Goal: Navigation & Orientation: Find specific page/section

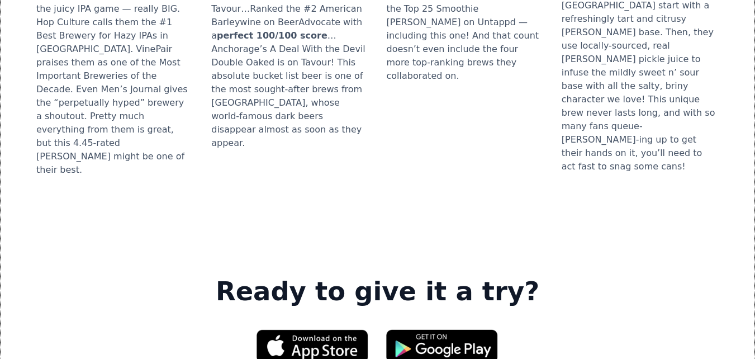
scroll to position [1678, 0]
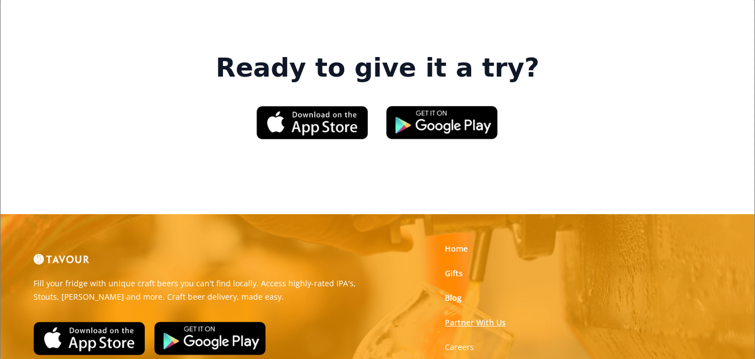
click at [457, 317] on link "Partner With Us" at bounding box center [475, 322] width 61 height 11
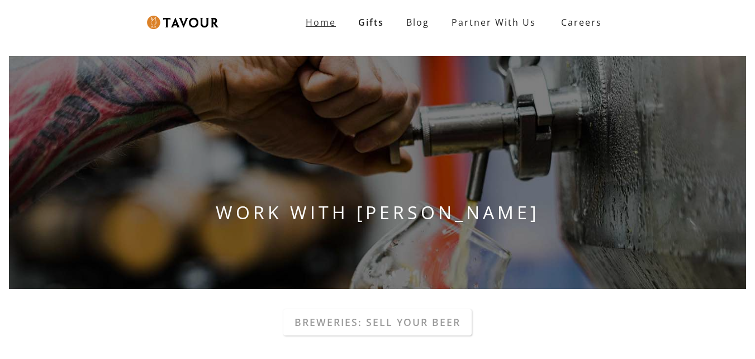
click at [327, 22] on strong "Home" at bounding box center [321, 22] width 30 height 12
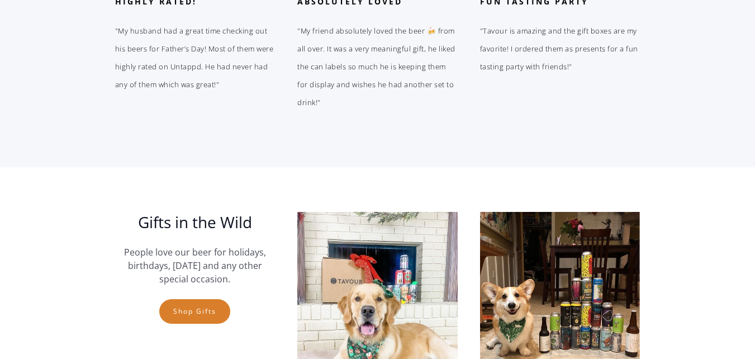
scroll to position [2293, 0]
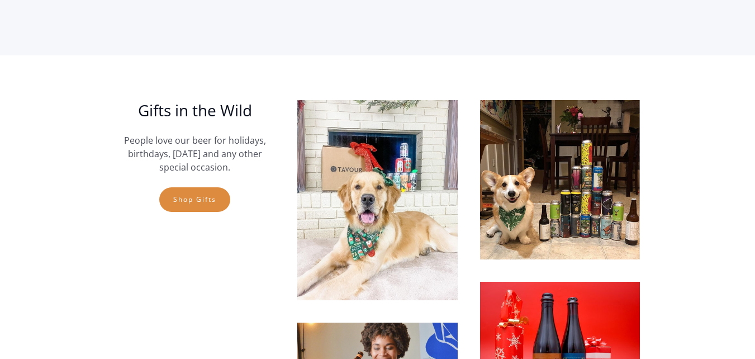
click at [177, 208] on link "Shop gifts" at bounding box center [194, 199] width 71 height 25
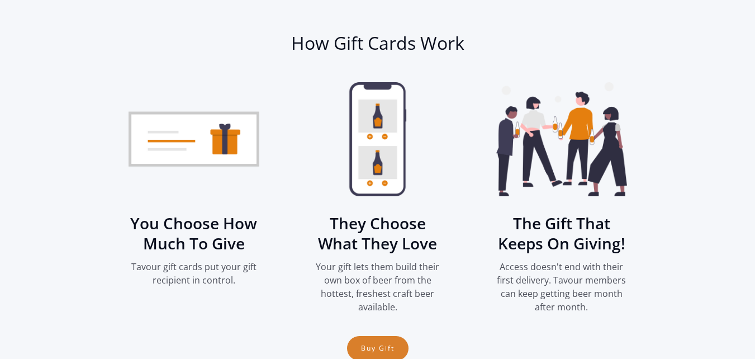
scroll to position [1037, 0]
